Goal: Transaction & Acquisition: Purchase product/service

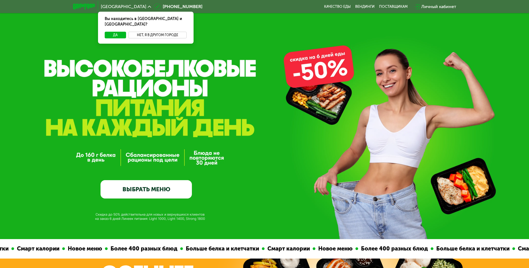
click at [166, 32] on button "Нет, я в другом городе" at bounding box center [157, 35] width 59 height 7
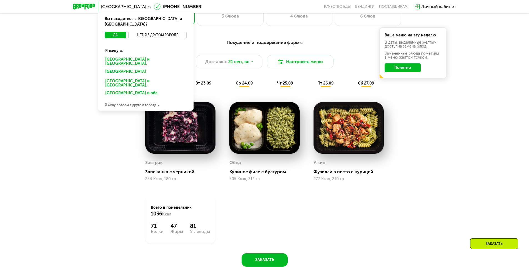
scroll to position [445, 0]
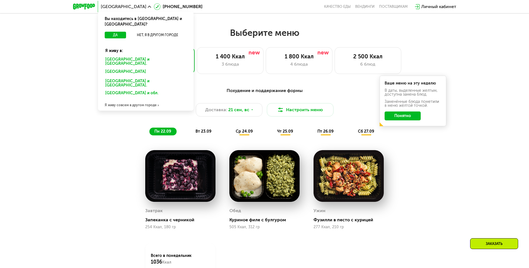
click at [203, 134] on span "вт 23.09" at bounding box center [204, 131] width 16 height 5
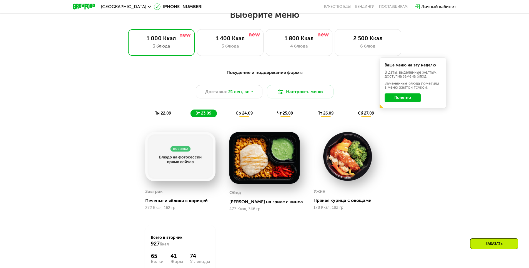
scroll to position [473, 0]
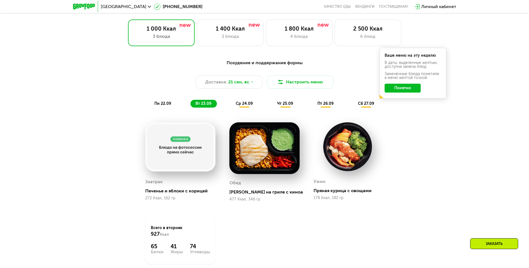
click at [245, 106] on span "ср 24.09" at bounding box center [244, 103] width 17 height 5
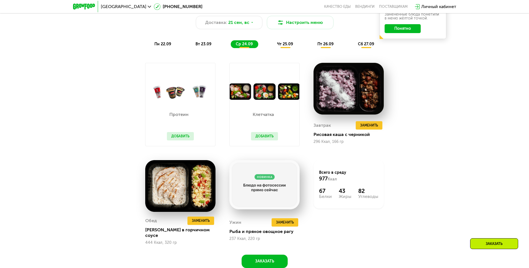
scroll to position [500, 0]
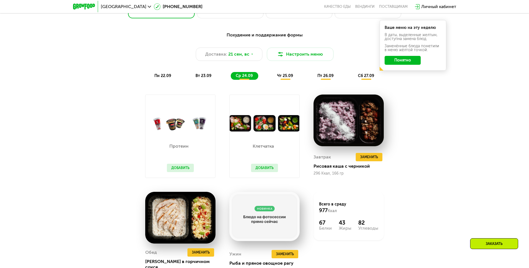
click at [290, 80] on div "чт 25.09" at bounding box center [285, 76] width 26 height 8
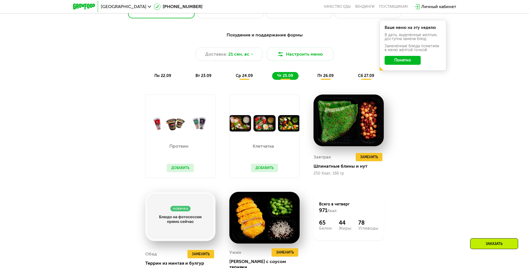
click at [325, 76] on span "пт 26.09" at bounding box center [326, 75] width 16 height 5
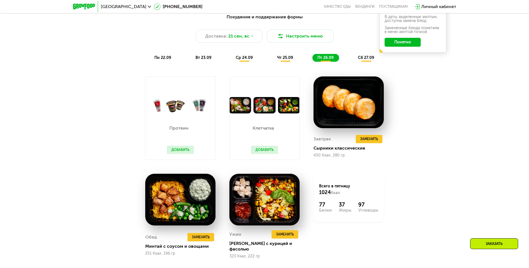
scroll to position [528, 0]
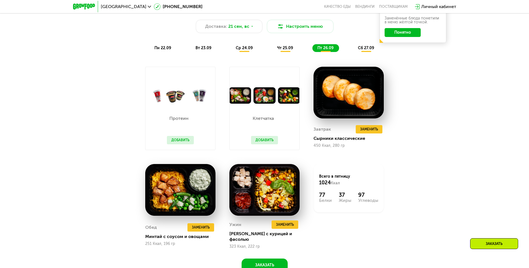
click at [367, 52] on div "сб 27.09" at bounding box center [366, 48] width 27 height 8
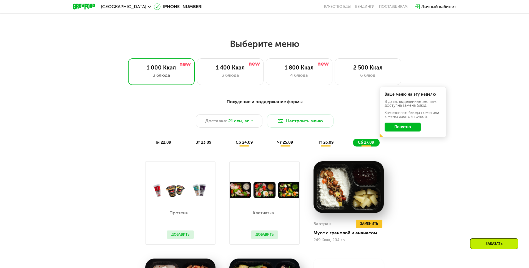
scroll to position [417, 0]
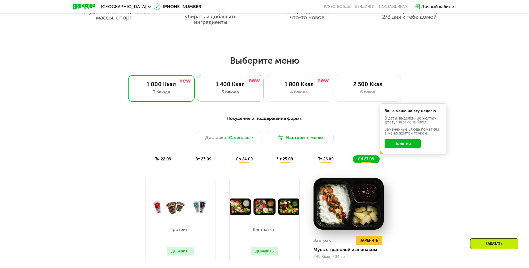
click at [243, 95] on div "3 блюда" at bounding box center [230, 92] width 55 height 7
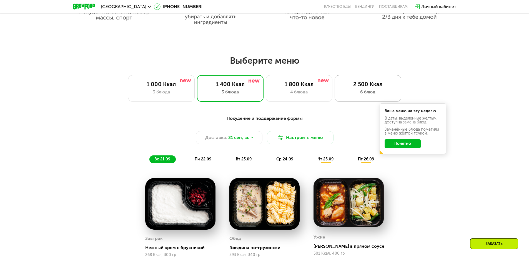
click at [359, 84] on div "2 500 Ккал" at bounding box center [368, 84] width 55 height 7
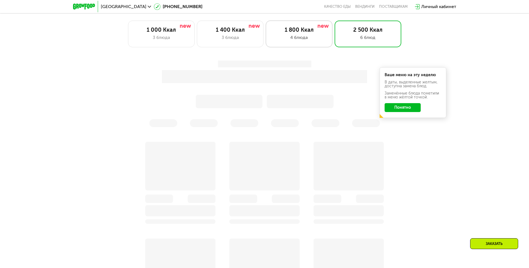
scroll to position [473, 0]
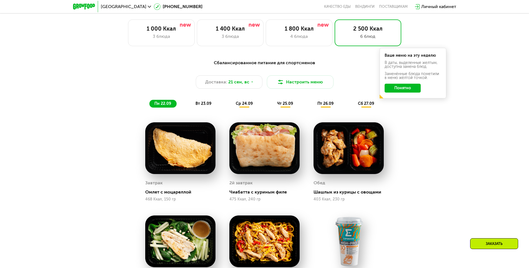
click at [400, 91] on button "Понятно" at bounding box center [403, 88] width 36 height 9
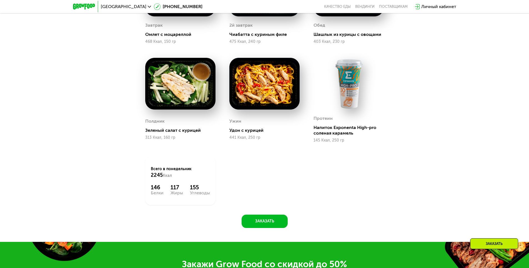
scroll to position [639, 0]
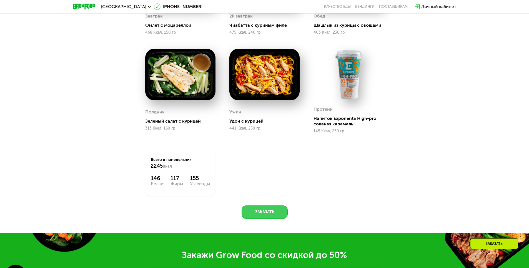
click at [267, 216] on button "Заказать" at bounding box center [265, 211] width 46 height 13
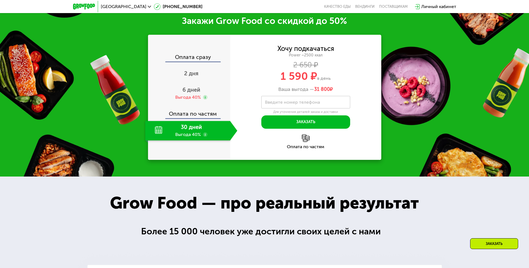
scroll to position [874, 0]
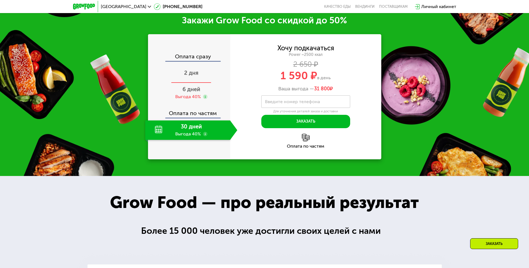
click at [194, 74] on span "2 дня" at bounding box center [191, 72] width 14 height 7
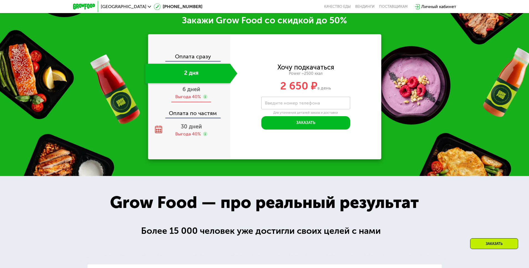
click at [193, 100] on div "Выгода 40%" at bounding box center [188, 97] width 26 height 6
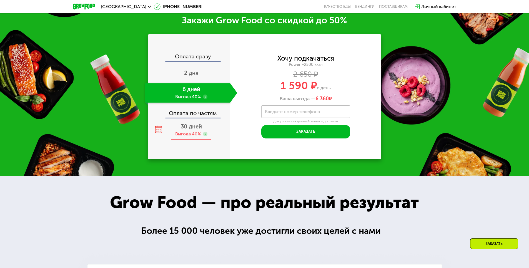
click at [189, 135] on div "Выгода 40%" at bounding box center [188, 134] width 26 height 6
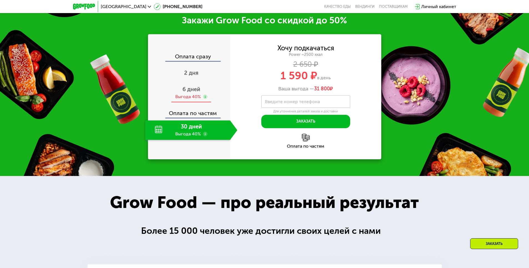
click at [193, 96] on div "Выгода 40%" at bounding box center [188, 97] width 26 height 6
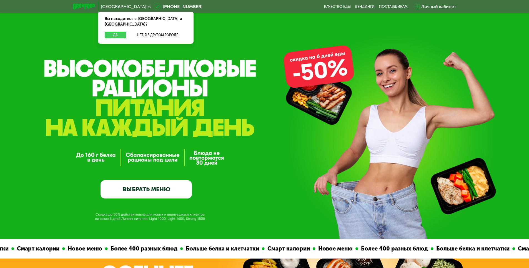
click at [120, 32] on button "Да" at bounding box center [115, 35] width 21 height 7
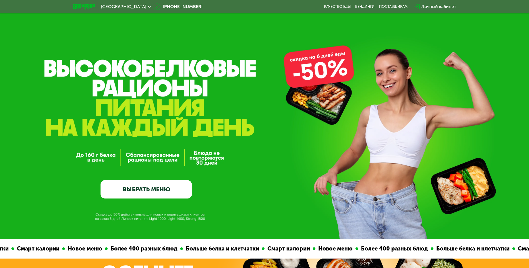
click at [161, 197] on link "ВЫБРАТЬ МЕНЮ" at bounding box center [146, 189] width 91 height 18
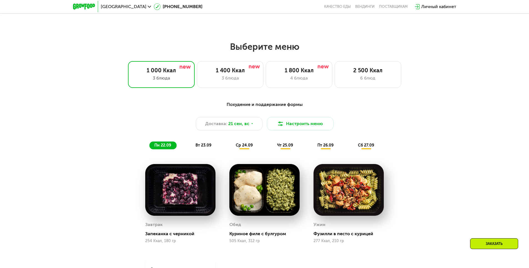
scroll to position [461, 0]
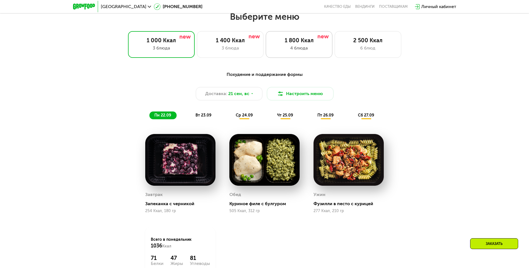
click at [313, 49] on div "4 блюда" at bounding box center [299, 48] width 55 height 7
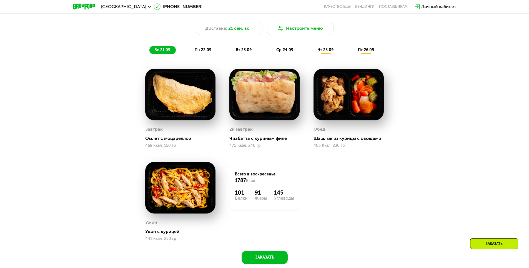
scroll to position [516, 0]
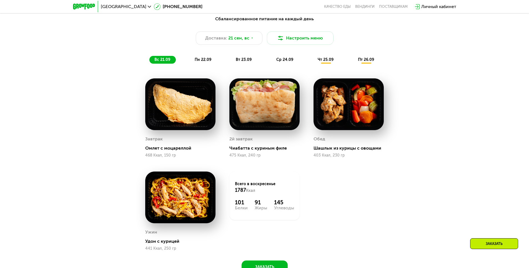
click at [327, 62] on span "чт 25.09" at bounding box center [326, 59] width 16 height 5
